Goal: Check status: Check status

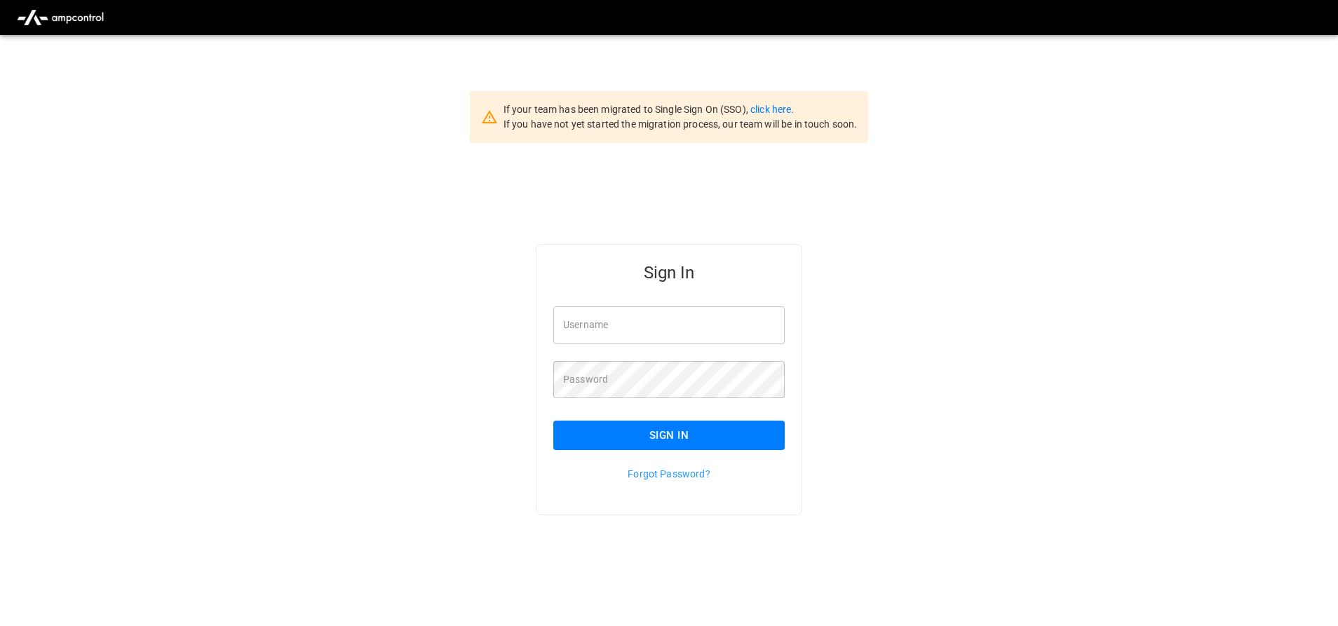
type input "**********"
click at [663, 452] on div "Forgot Password?" at bounding box center [660, 465] width 248 height 31
click at [666, 444] on button "Sign In" at bounding box center [668, 435] width 231 height 29
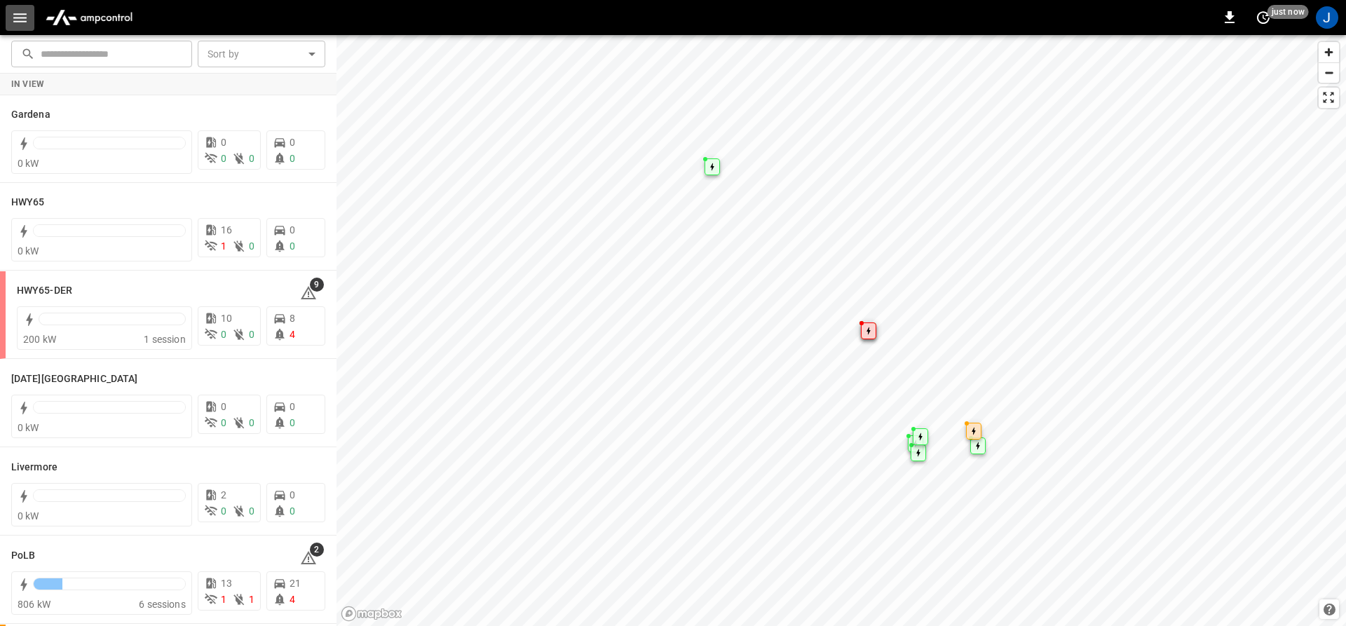
click at [21, 20] on icon "button" at bounding box center [20, 18] width 18 height 18
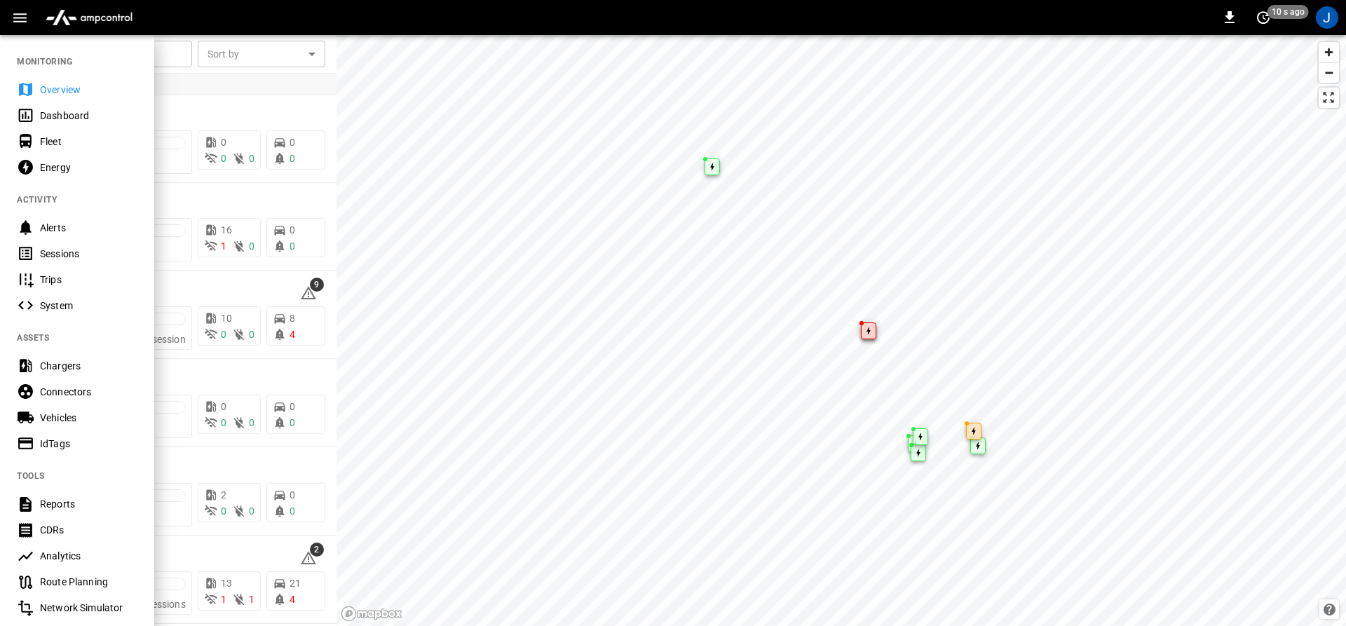
click at [36, 118] on div "Dashboard" at bounding box center [77, 115] width 154 height 26
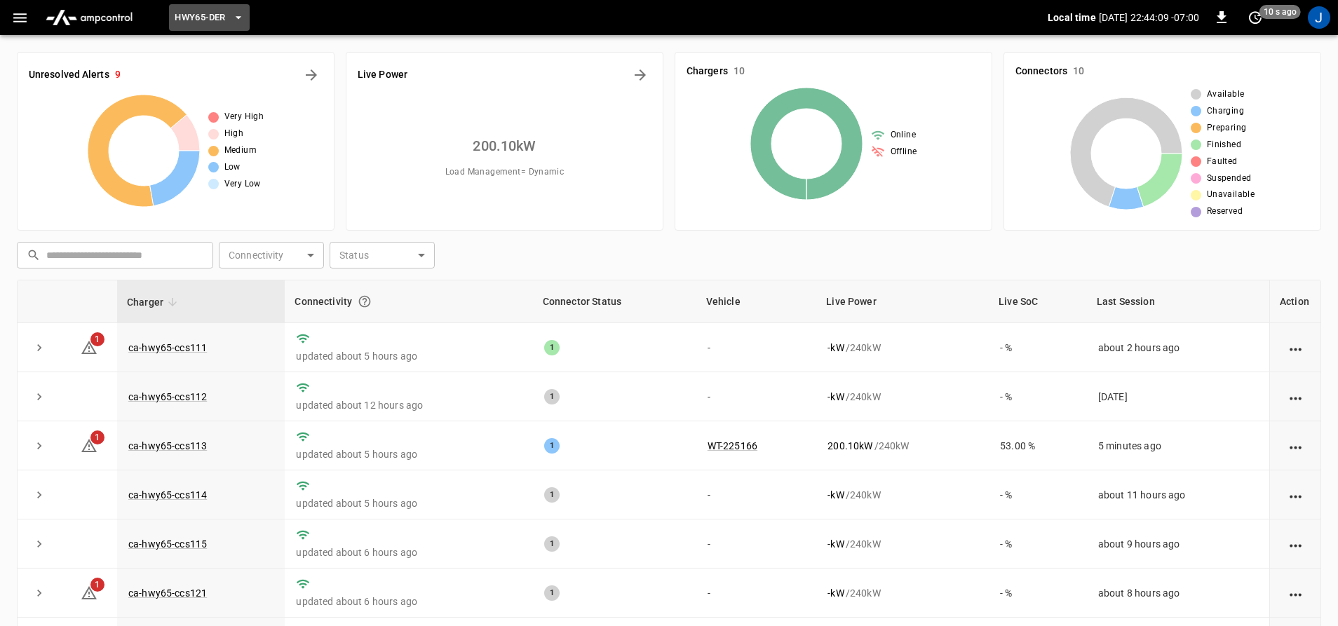
click at [205, 12] on span "HWY65-DER" at bounding box center [200, 18] width 50 height 16
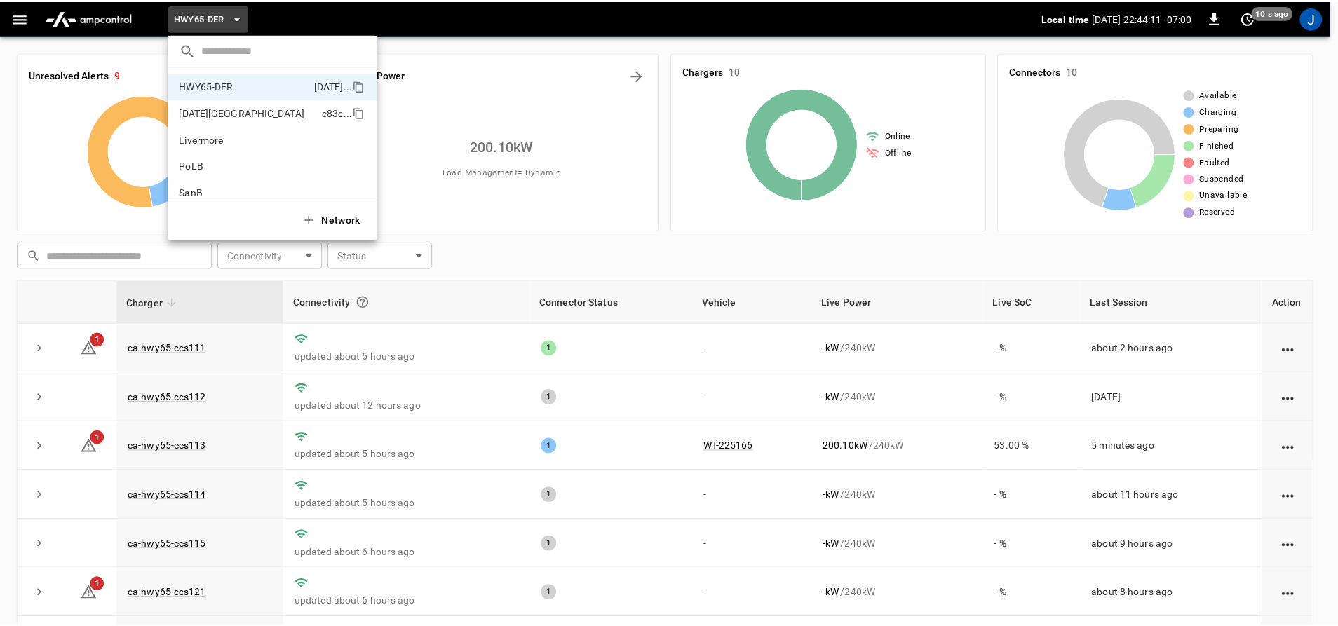
scroll to position [118, 0]
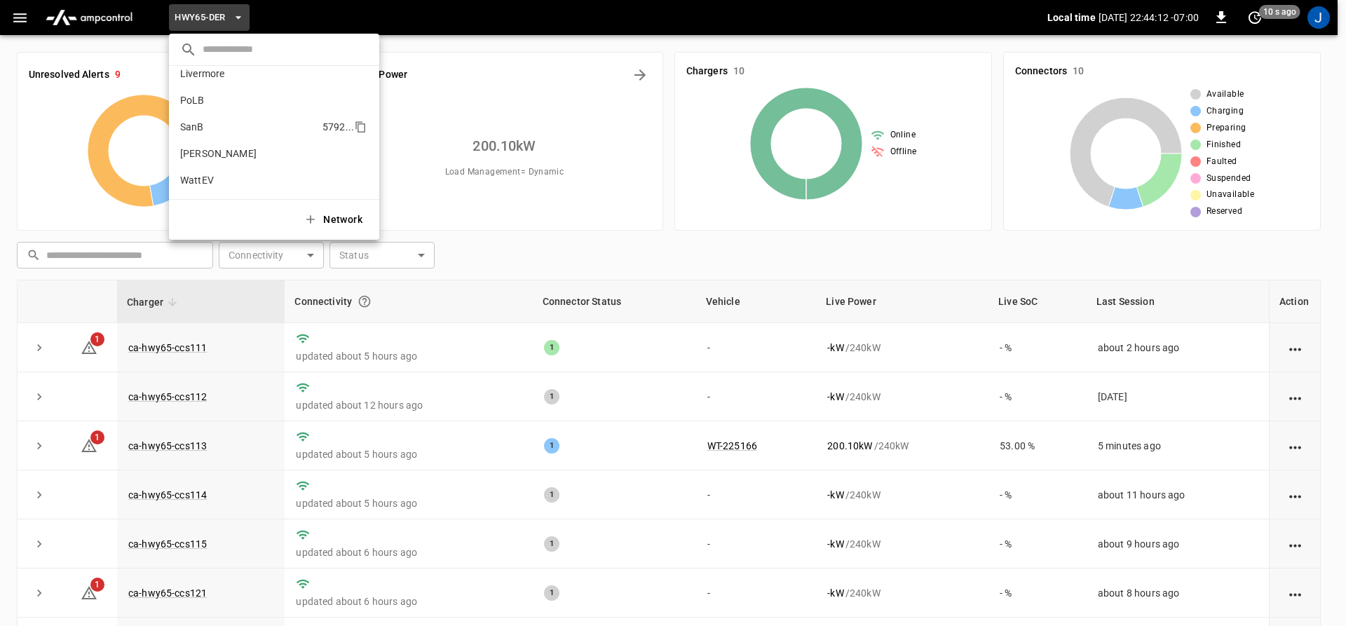
click at [224, 128] on p "SanB" at bounding box center [248, 127] width 137 height 14
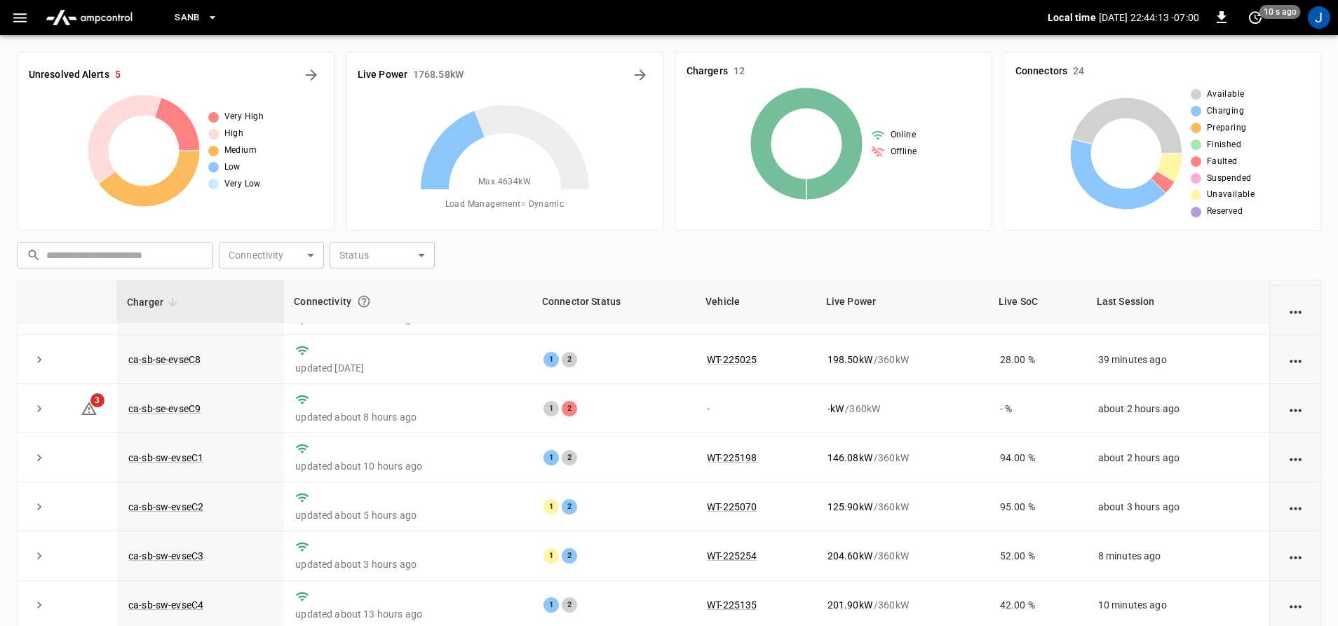
scroll to position [203, 0]
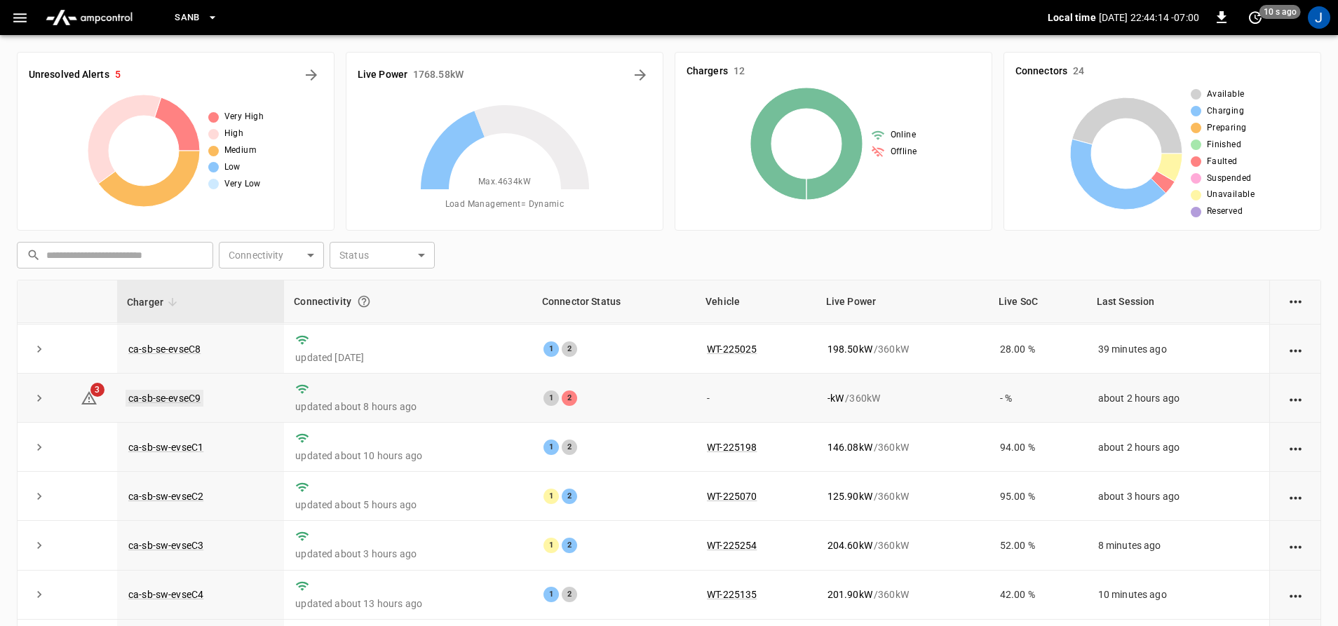
click at [178, 390] on link "ca-sb-se-evseC9" at bounding box center [164, 398] width 78 height 17
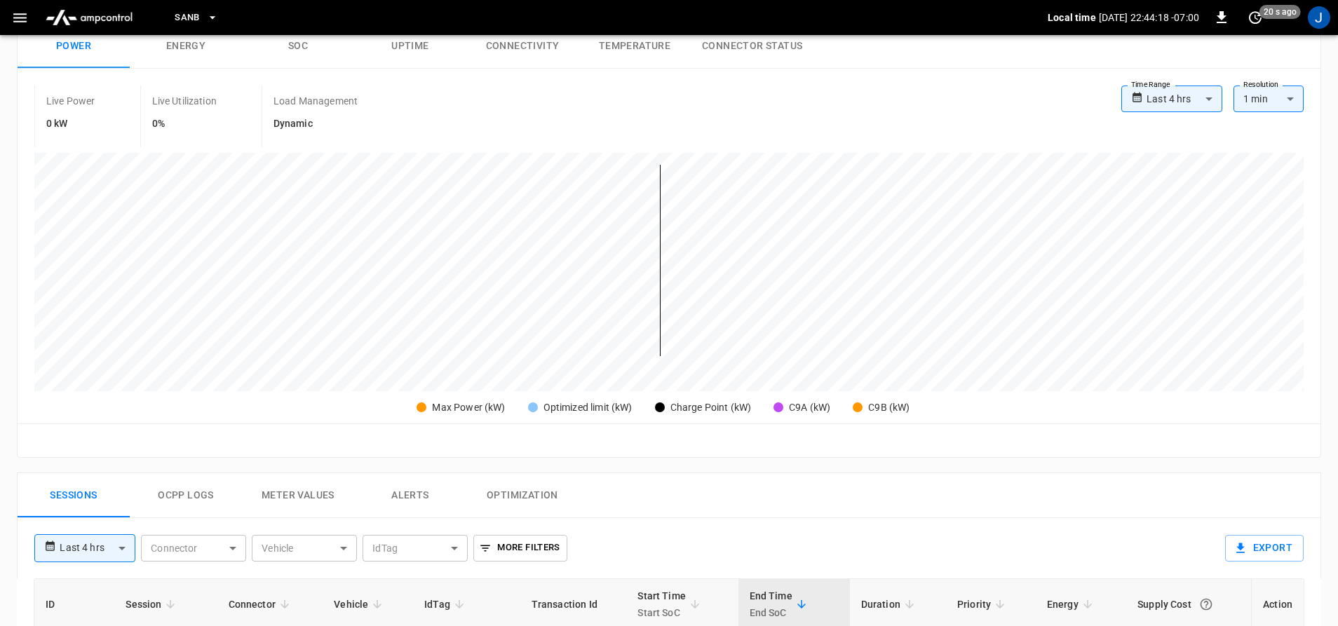
scroll to position [210, 0]
